Goal: Navigation & Orientation: Go to known website

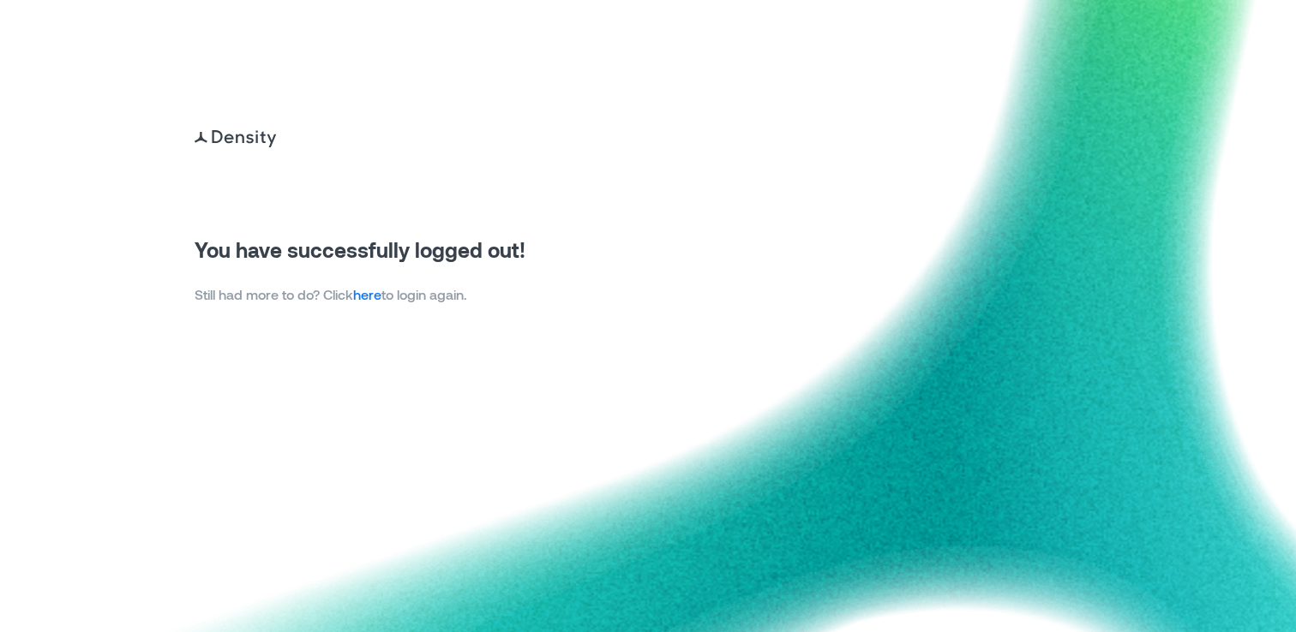
click at [378, 289] on link "here" at bounding box center [367, 294] width 28 height 16
click at [674, 344] on img at bounding box center [648, 316] width 1296 height 632
click at [373, 290] on link "here" at bounding box center [367, 294] width 28 height 16
